Goal: Task Accomplishment & Management: Manage account settings

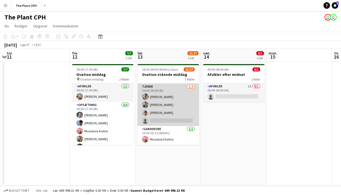
scroll to position [147, 0]
click at [166, 104] on app-card-role "Tjener [DATE] 19:00-04:00 (9t) [PERSON_NAME] [PERSON_NAME] [PERSON_NAME] single…" at bounding box center [168, 106] width 61 height 42
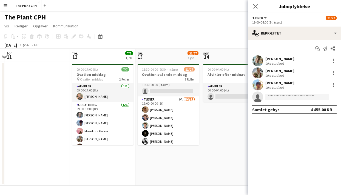
scroll to position [0, 0]
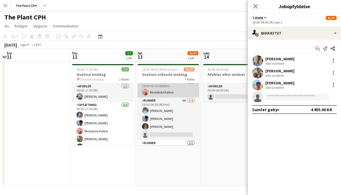
click at [151, 129] on app-card-role "Runner 6A [DATE] 19:30-04:00 (8t30m) [PERSON_NAME] [PERSON_NAME] [PERSON_NAME] …" at bounding box center [168, 119] width 61 height 42
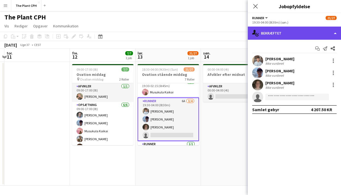
click at [263, 35] on div "single-neutral-actions-check-2 Bekræftet" at bounding box center [294, 33] width 93 height 13
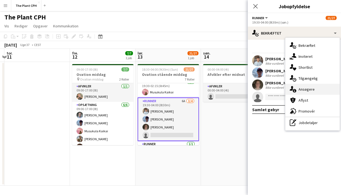
click at [311, 92] on span "Ansøgere" at bounding box center [306, 89] width 16 height 5
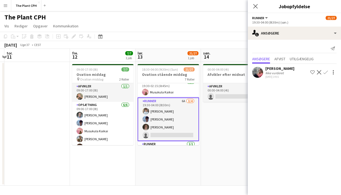
click at [325, 70] on button "Bekræft" at bounding box center [325, 72] width 7 height 7
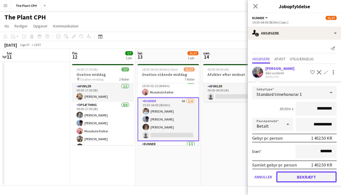
click at [296, 178] on button "Bekræft" at bounding box center [306, 176] width 60 height 11
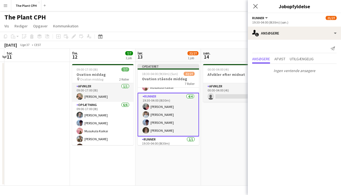
scroll to position [233, 0]
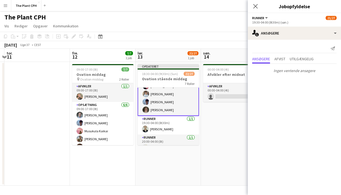
click at [222, 129] on app-date-cell "00:00-04:00 (4t) 0/1 Afvikler efter midnat 1 Rolle Afvikler 1I 0/1 00:00-04:00 …" at bounding box center [233, 124] width 65 height 124
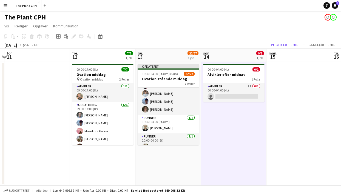
scroll to position [224, 0]
click at [278, 48] on button "Publicer 1 job" at bounding box center [283, 44] width 31 height 7
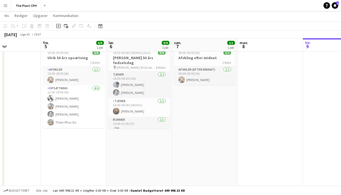
scroll to position [0, 225]
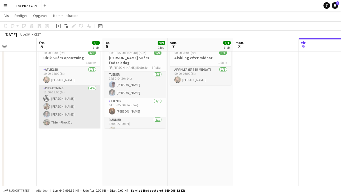
click at [98, 104] on app-card-role "Opsætning [DATE] 12:00-18:00 (6t) [PERSON_NAME] [PERSON_NAME] [PERSON_NAME] Do" at bounding box center [69, 106] width 61 height 42
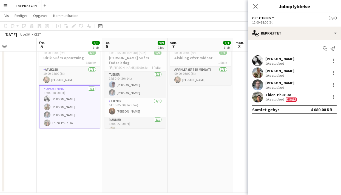
click at [223, 99] on app-date-cell "00:00-05:00 (5t) 1/1 Afvkling efter midnat 1 Rolle Afvikler (efter midnat) [DAT…" at bounding box center [200, 119] width 65 height 148
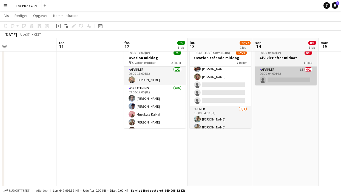
scroll to position [146, 0]
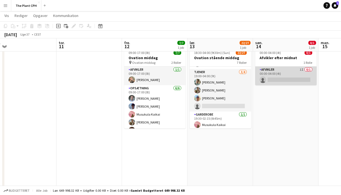
click at [282, 79] on app-card-role "Afvikler 1I 0/1 00:00-04:00 (4t) single-neutral-actions" at bounding box center [285, 76] width 61 height 19
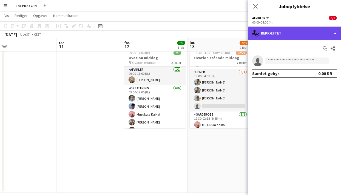
click at [300, 30] on div "single-neutral-actions-check-2 Bekræftet" at bounding box center [294, 33] width 93 height 13
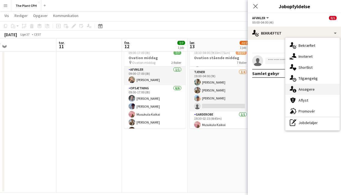
click at [298, 87] on div "single-neutral-actions-information Ansøgere" at bounding box center [312, 89] width 54 height 11
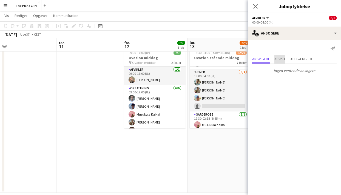
click at [277, 62] on span "Afvist" at bounding box center [279, 59] width 11 height 8
click at [294, 61] on span "Utilgængelig" at bounding box center [302, 59] width 24 height 4
click at [208, 136] on app-date-cell "18:30-04:00 (9t30m) (Sun) 22/27 Ovation stående middag 7 Roller Afvikler 1A 0/1…" at bounding box center [219, 119] width 65 height 148
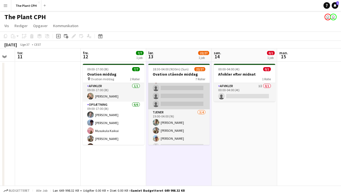
scroll to position [124, 0]
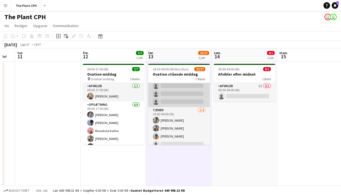
click at [187, 128] on app-card-role "Tjener [DATE] 19:00-04:00 (9t) [PERSON_NAME] [PERSON_NAME] [PERSON_NAME] single…" at bounding box center [178, 128] width 61 height 42
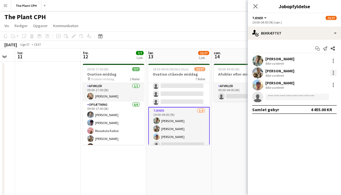
click at [333, 75] on div at bounding box center [333, 73] width 7 height 7
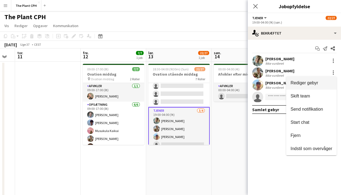
click at [311, 81] on span "Rediger gebyr" at bounding box center [304, 83] width 28 height 5
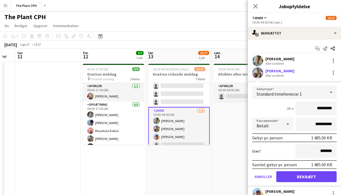
click at [281, 72] on div "[PERSON_NAME]" at bounding box center [279, 70] width 29 height 5
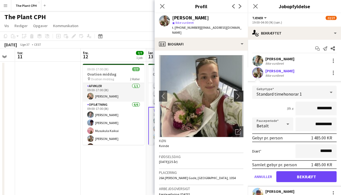
click at [239, 93] on app-icon "chevron-right" at bounding box center [239, 96] width 8 height 6
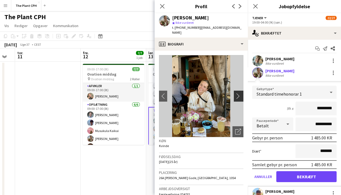
click at [239, 93] on app-icon "chevron-right" at bounding box center [239, 96] width 8 height 6
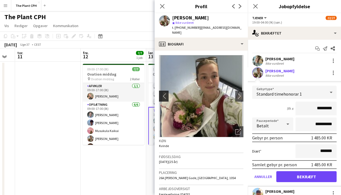
click at [162, 93] on app-icon "chevron-left" at bounding box center [163, 96] width 8 height 6
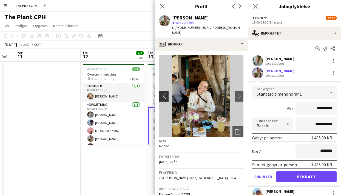
click at [162, 93] on app-icon "chevron-left" at bounding box center [163, 96] width 8 height 6
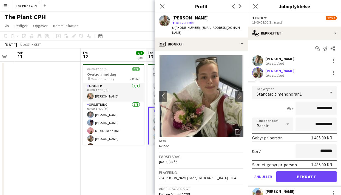
click at [138, 162] on app-date-cell "09:00-17:00 (8t) 7/7 Ovation middag pin Ovation middag 2 Roller Afvikler [DATE]…" at bounding box center [113, 136] width 65 height 148
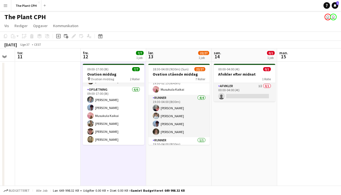
scroll to position [207, 0]
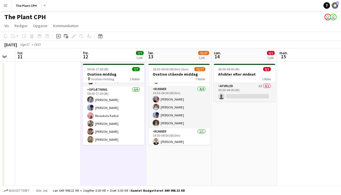
click at [336, 6] on link "Notifikationer 1" at bounding box center [334, 5] width 7 height 7
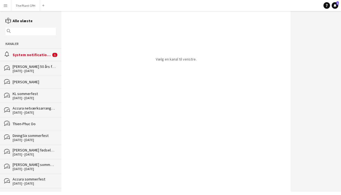
click at [31, 52] on div "alarm System notifications 1" at bounding box center [30, 54] width 61 height 13
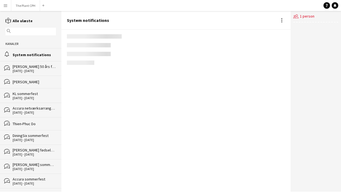
scroll to position [725, 0]
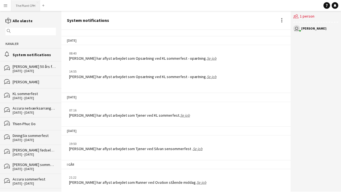
click at [27, 4] on button "The Plant CPH Luk" at bounding box center [25, 5] width 29 height 11
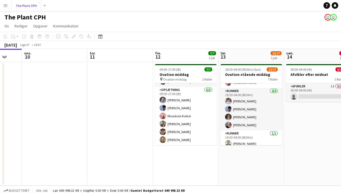
scroll to position [204, 0]
click at [243, 122] on app-card-role "Runner [DATE] 19:30-04:00 (8t30m) [PERSON_NAME] [PERSON_NAME] [PERSON_NAME] [PE…" at bounding box center [251, 110] width 61 height 42
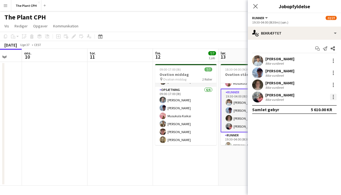
click at [332, 96] on div at bounding box center [333, 97] width 7 height 7
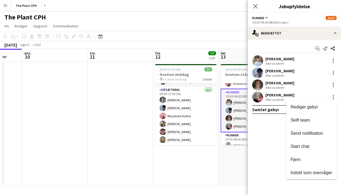
click at [285, 91] on div at bounding box center [170, 97] width 341 height 195
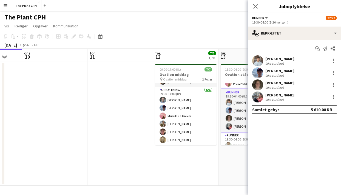
click at [283, 95] on div "[PERSON_NAME]" at bounding box center [279, 95] width 29 height 5
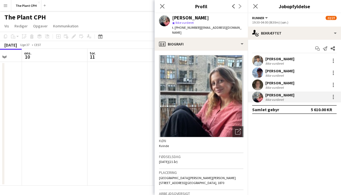
scroll to position [27, 0]
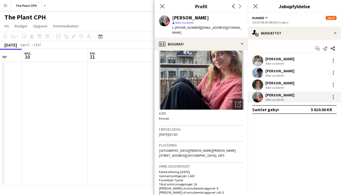
click at [122, 119] on app-date-cell at bounding box center [119, 124] width 65 height 124
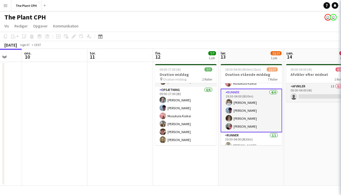
scroll to position [0, 239]
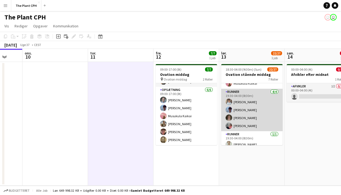
click at [255, 109] on app-card-role "Runner [DATE] 19:30-04:00 (8t30m) [PERSON_NAME] [PERSON_NAME] [PERSON_NAME] [PE…" at bounding box center [251, 110] width 61 height 42
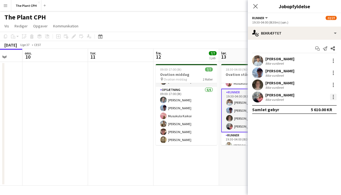
click at [333, 94] on div at bounding box center [333, 97] width 7 height 7
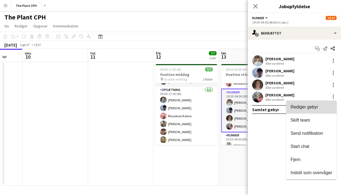
click at [314, 108] on span "Rediger gebyr" at bounding box center [304, 107] width 28 height 5
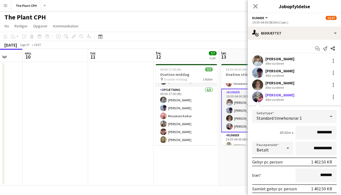
click at [297, 100] on div "[PERSON_NAME] Ikke vurderet" at bounding box center [294, 97] width 93 height 11
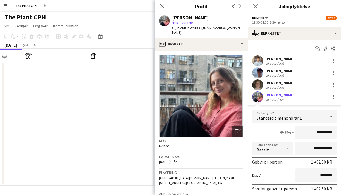
scroll to position [32, 0]
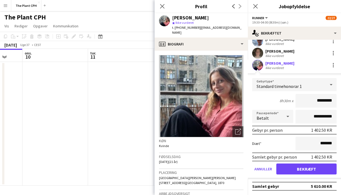
click at [113, 99] on app-date-cell at bounding box center [120, 124] width 65 height 124
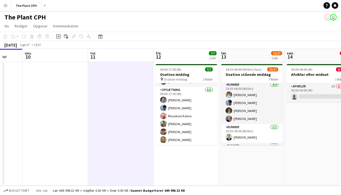
scroll to position [209, 0]
